Goal: Leave review/rating

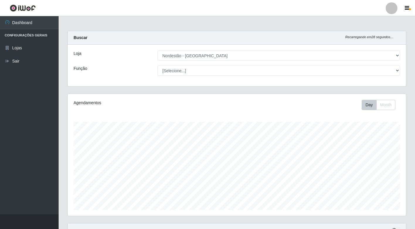
select select "454"
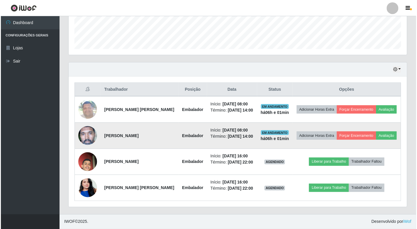
scroll to position [121, 338]
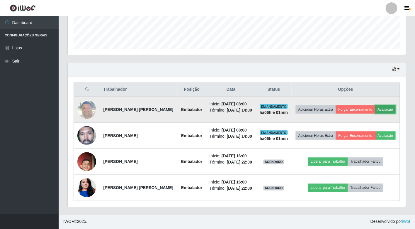
click at [387, 109] on button "Avaliação" at bounding box center [385, 109] width 21 height 8
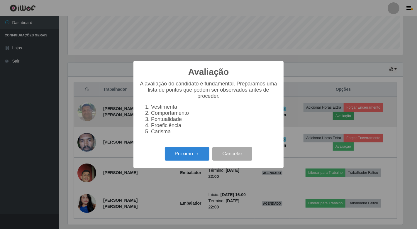
scroll to position [121, 335]
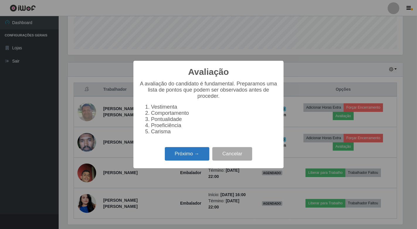
click at [189, 158] on button "Próximo →" at bounding box center [187, 154] width 45 height 14
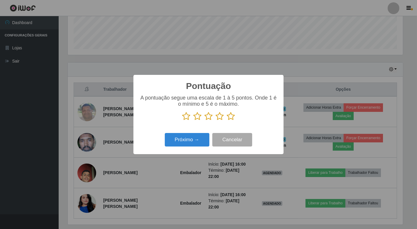
click at [231, 118] on icon at bounding box center [231, 116] width 8 height 9
click at [227, 121] on input "radio" at bounding box center [227, 121] width 0 height 0
click at [191, 142] on button "Próximo →" at bounding box center [187, 140] width 45 height 14
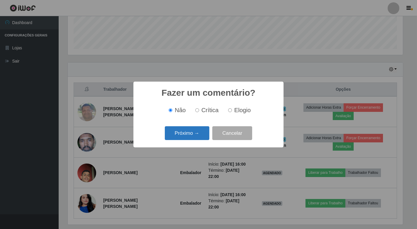
click at [189, 136] on button "Próximo →" at bounding box center [187, 133] width 45 height 14
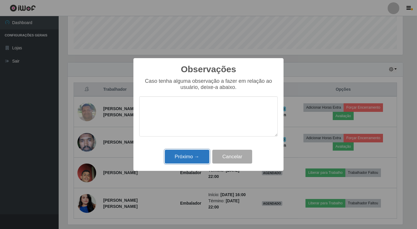
click at [187, 153] on button "Próximo →" at bounding box center [187, 157] width 45 height 14
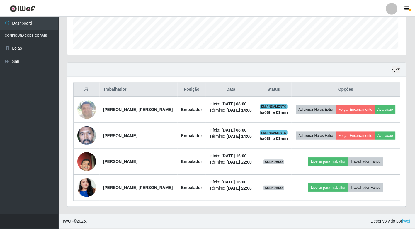
scroll to position [121, 338]
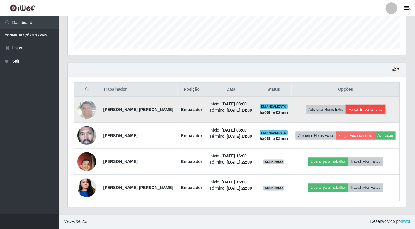
click at [354, 107] on button "Forçar Encerramento" at bounding box center [365, 109] width 39 height 8
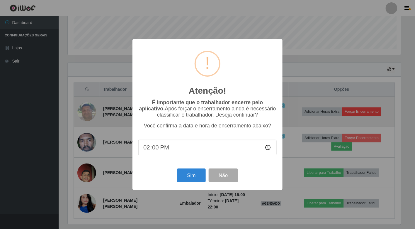
scroll to position [121, 335]
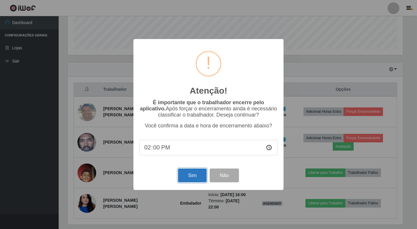
click at [195, 176] on button "Sim" at bounding box center [192, 175] width 28 height 14
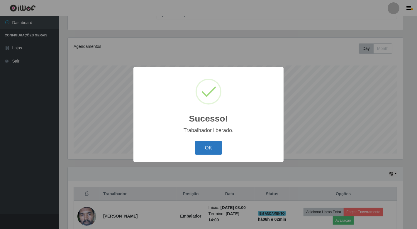
click at [213, 144] on button "OK" at bounding box center [208, 148] width 27 height 14
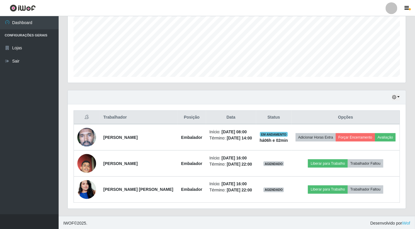
scroll to position [135, 0]
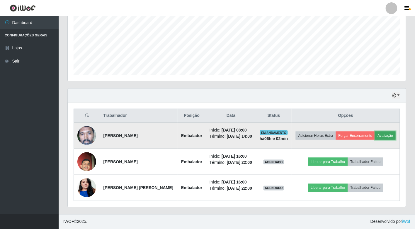
click at [386, 136] on button "Avaliação" at bounding box center [385, 135] width 21 height 8
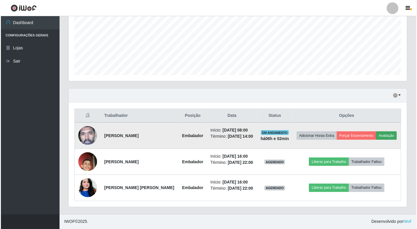
scroll to position [121, 335]
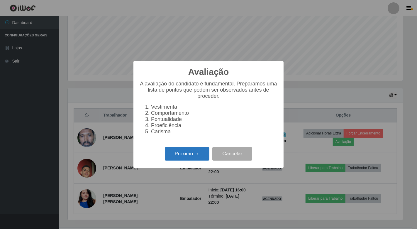
click at [187, 155] on button "Próximo →" at bounding box center [187, 154] width 45 height 14
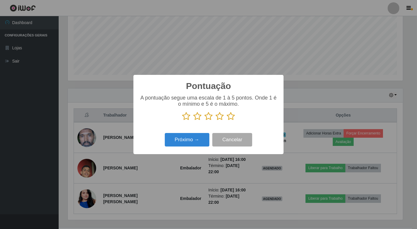
click at [230, 115] on icon at bounding box center [231, 116] width 8 height 9
click at [227, 121] on input "radio" at bounding box center [227, 121] width 0 height 0
click at [188, 138] on button "Próximo →" at bounding box center [187, 140] width 45 height 14
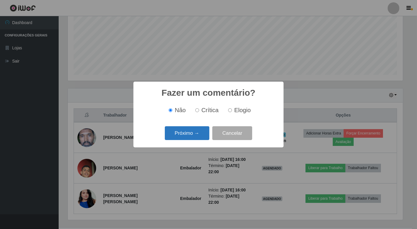
click at [188, 137] on button "Próximo →" at bounding box center [187, 133] width 45 height 14
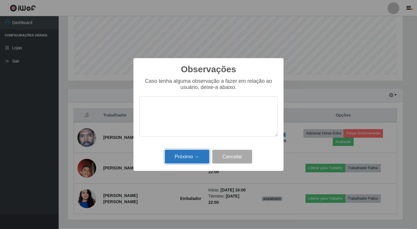
click at [187, 154] on button "Próximo →" at bounding box center [187, 157] width 45 height 14
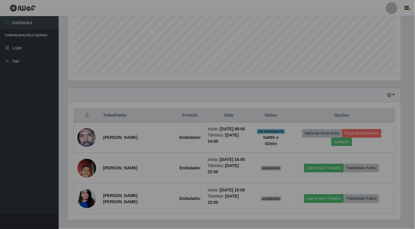
scroll to position [121, 338]
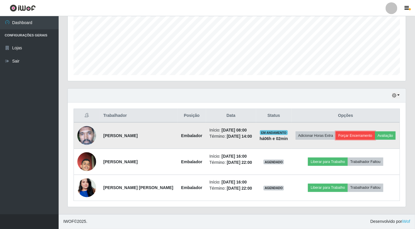
click at [350, 135] on button "Forçar Encerramento" at bounding box center [355, 135] width 39 height 8
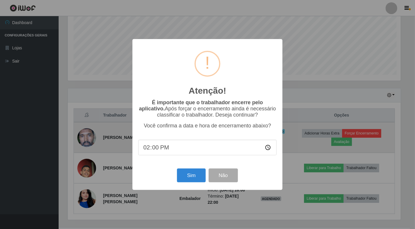
scroll to position [121, 335]
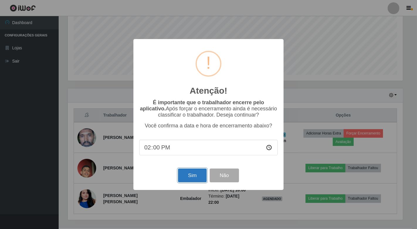
click at [191, 177] on button "Sim" at bounding box center [192, 175] width 28 height 14
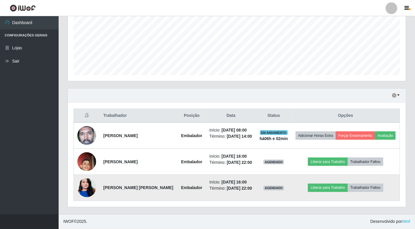
scroll to position [0, 0]
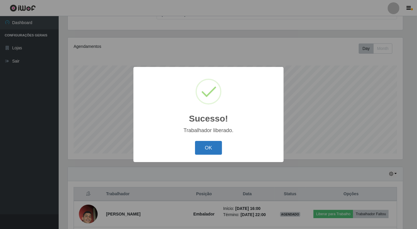
click at [204, 147] on button "OK" at bounding box center [208, 148] width 27 height 14
